Goal: Task Accomplishment & Management: Use online tool/utility

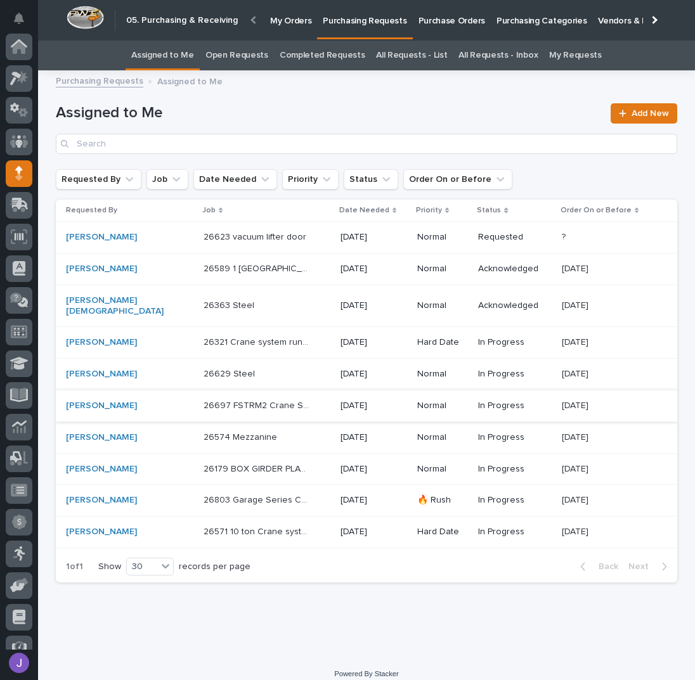
scroll to position [113, 0]
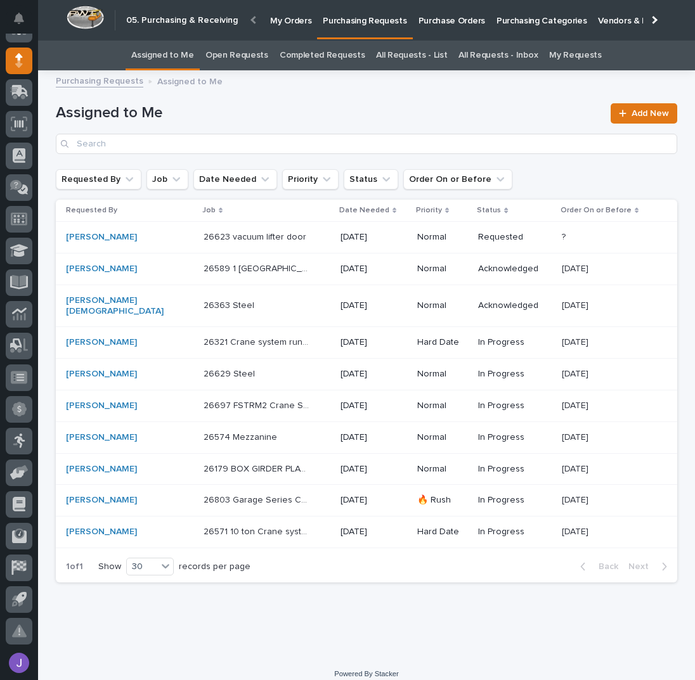
click at [299, 233] on div "26623 vacuum lifter door 26623 vacuum lifter door" at bounding box center [267, 237] width 127 height 21
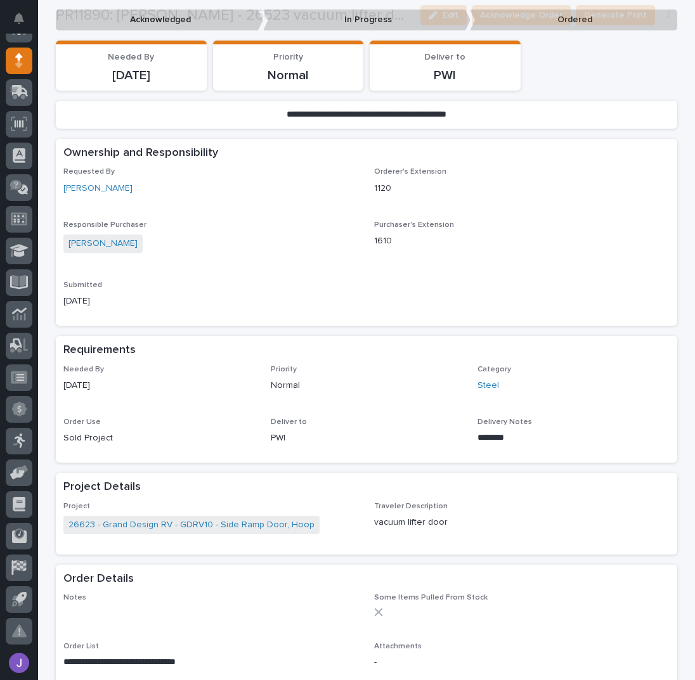
scroll to position [338, 0]
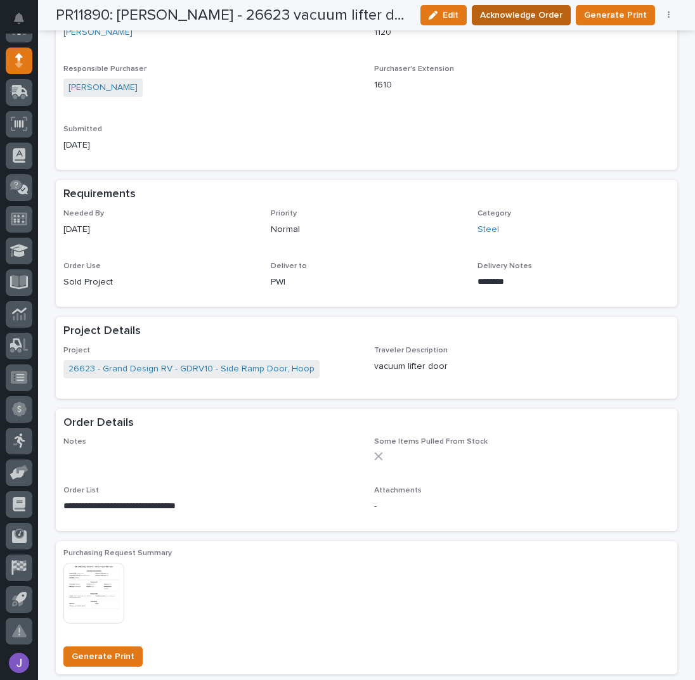
click at [532, 11] on span "Acknowledge Order" at bounding box center [521, 15] width 82 height 13
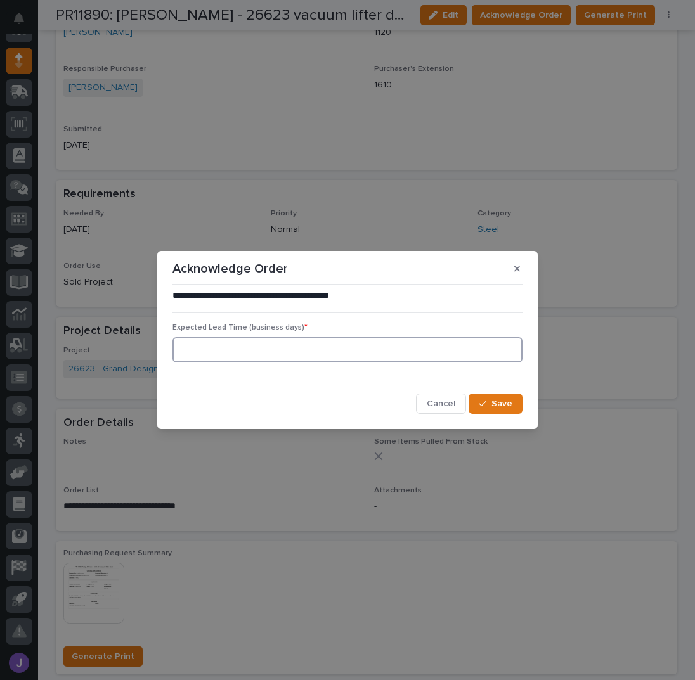
click at [304, 347] on input at bounding box center [347, 349] width 350 height 25
type input "0"
click at [493, 396] on button "Save" at bounding box center [496, 404] width 54 height 20
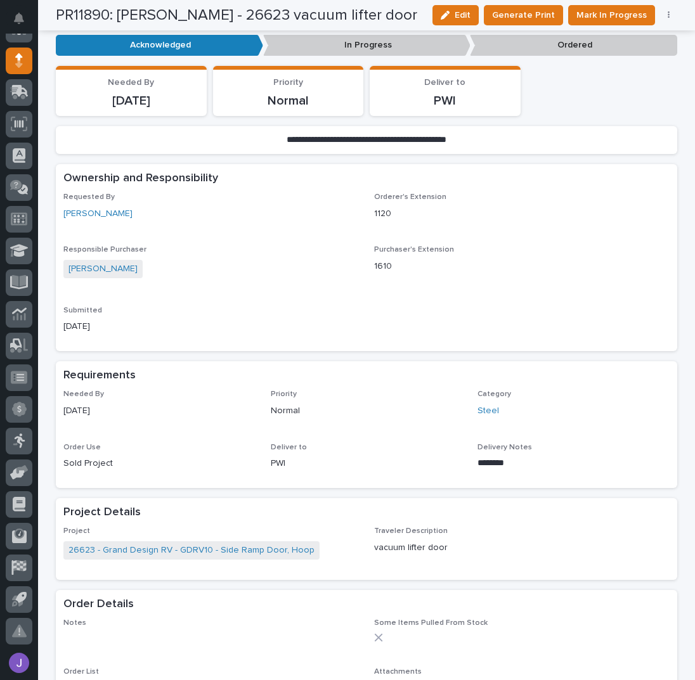
scroll to position [0, 0]
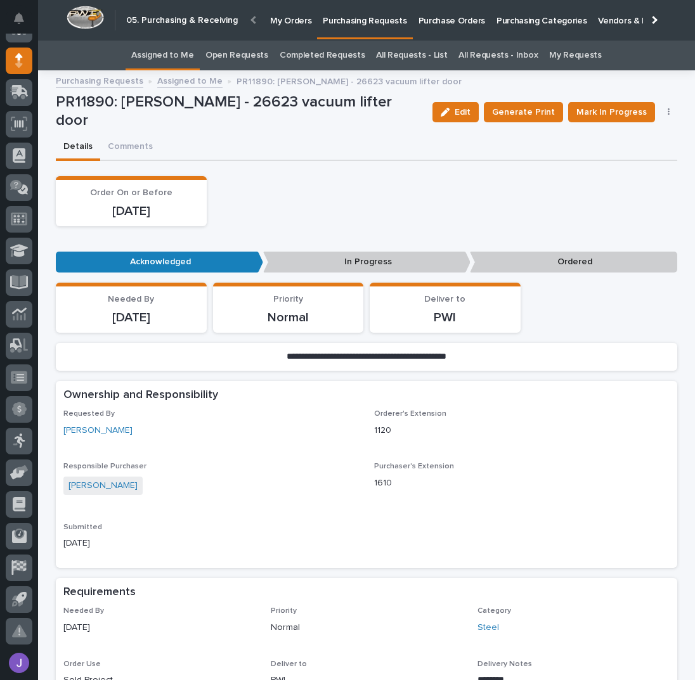
click at [162, 48] on link "Assigned to Me" at bounding box center [162, 56] width 63 height 30
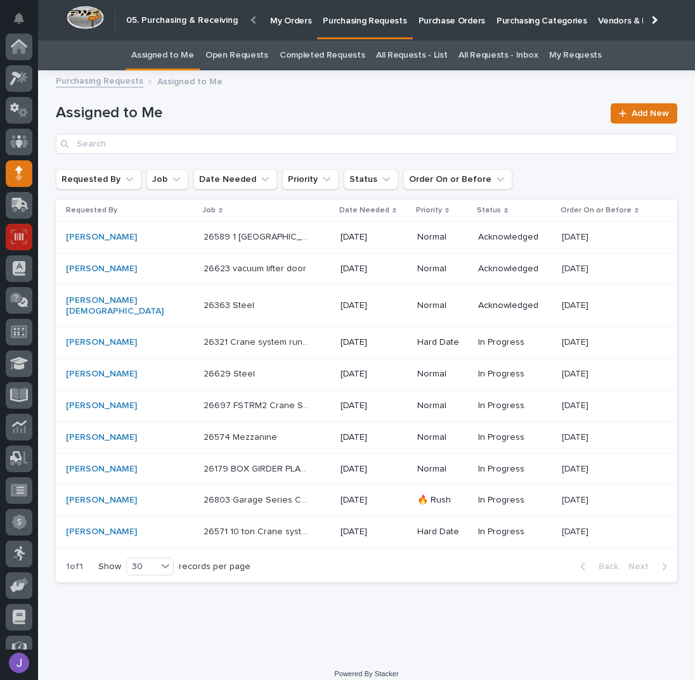
scroll to position [113, 0]
